Goal: Information Seeking & Learning: Find specific fact

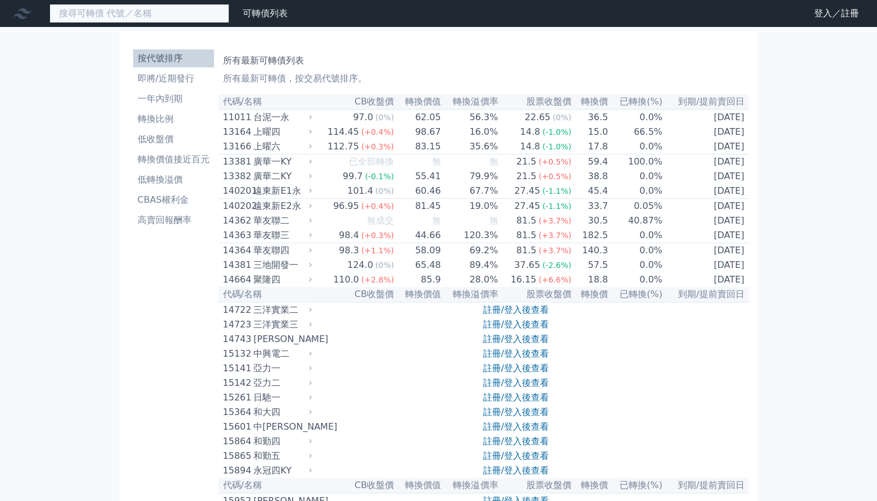
click at [133, 11] on input at bounding box center [139, 13] width 180 height 19
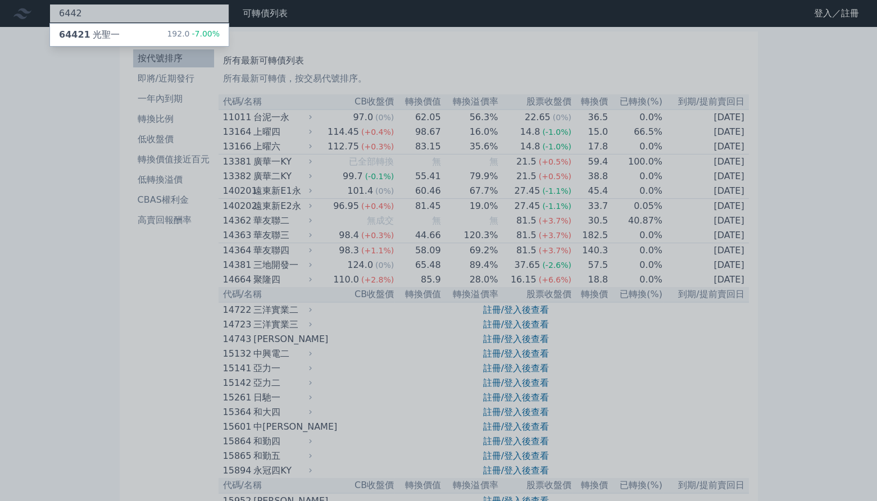
type input "6442"
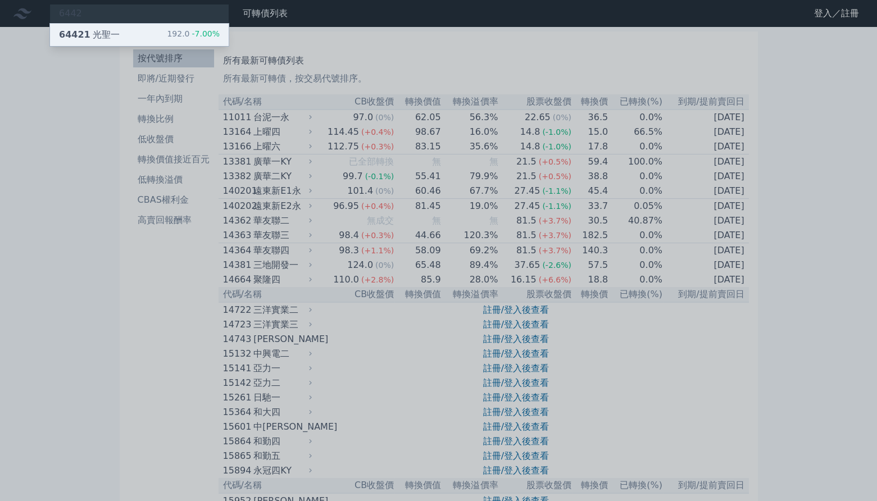
click at [126, 31] on div "64421 光聖一 192.0 -7.00%" at bounding box center [139, 35] width 179 height 22
